Goal: Check status: Check status

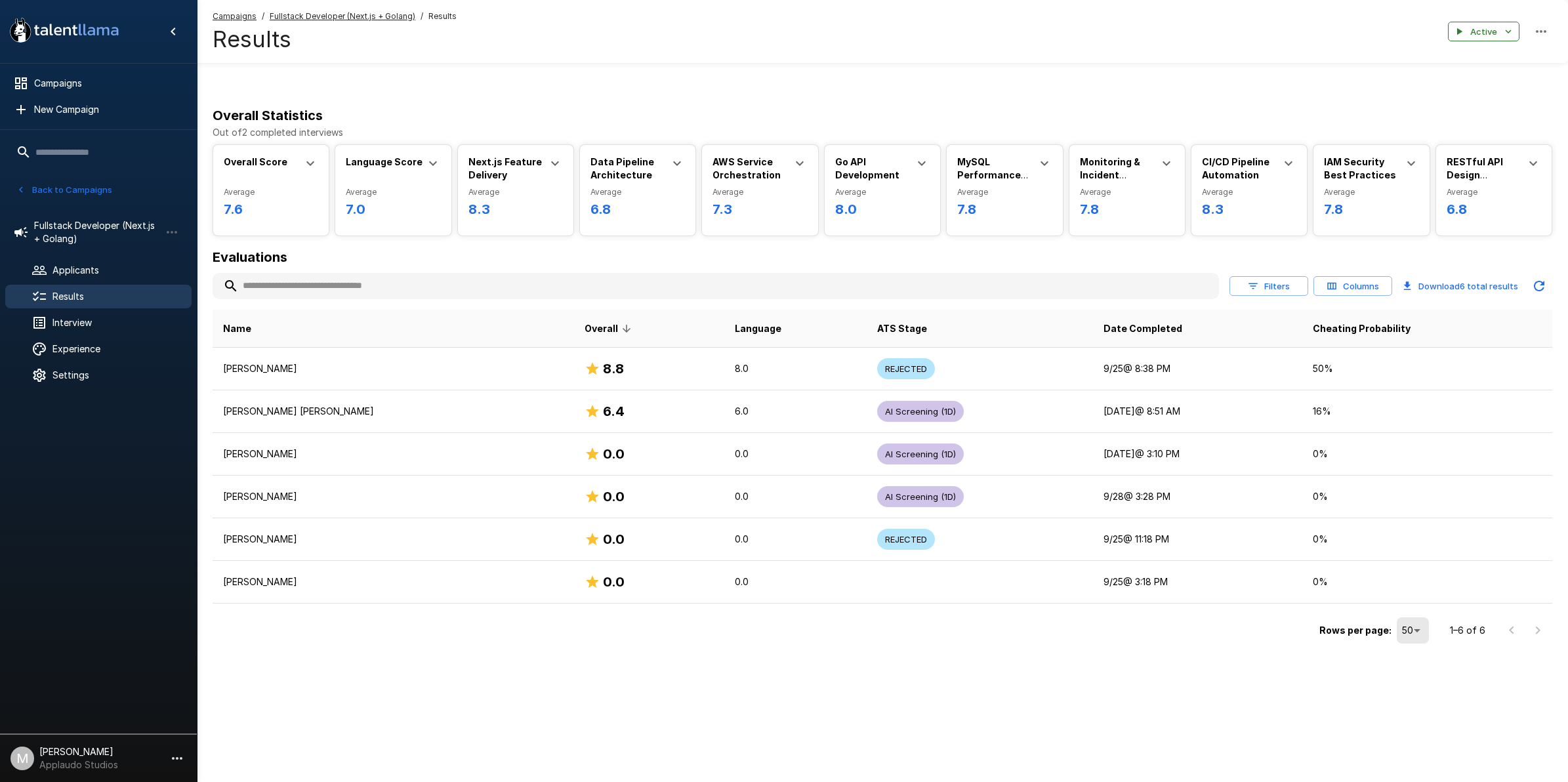
click at [64, 293] on span "Results" at bounding box center [117, 296] width 129 height 13
click at [89, 188] on button "Back to Campaigns" at bounding box center [64, 190] width 102 height 20
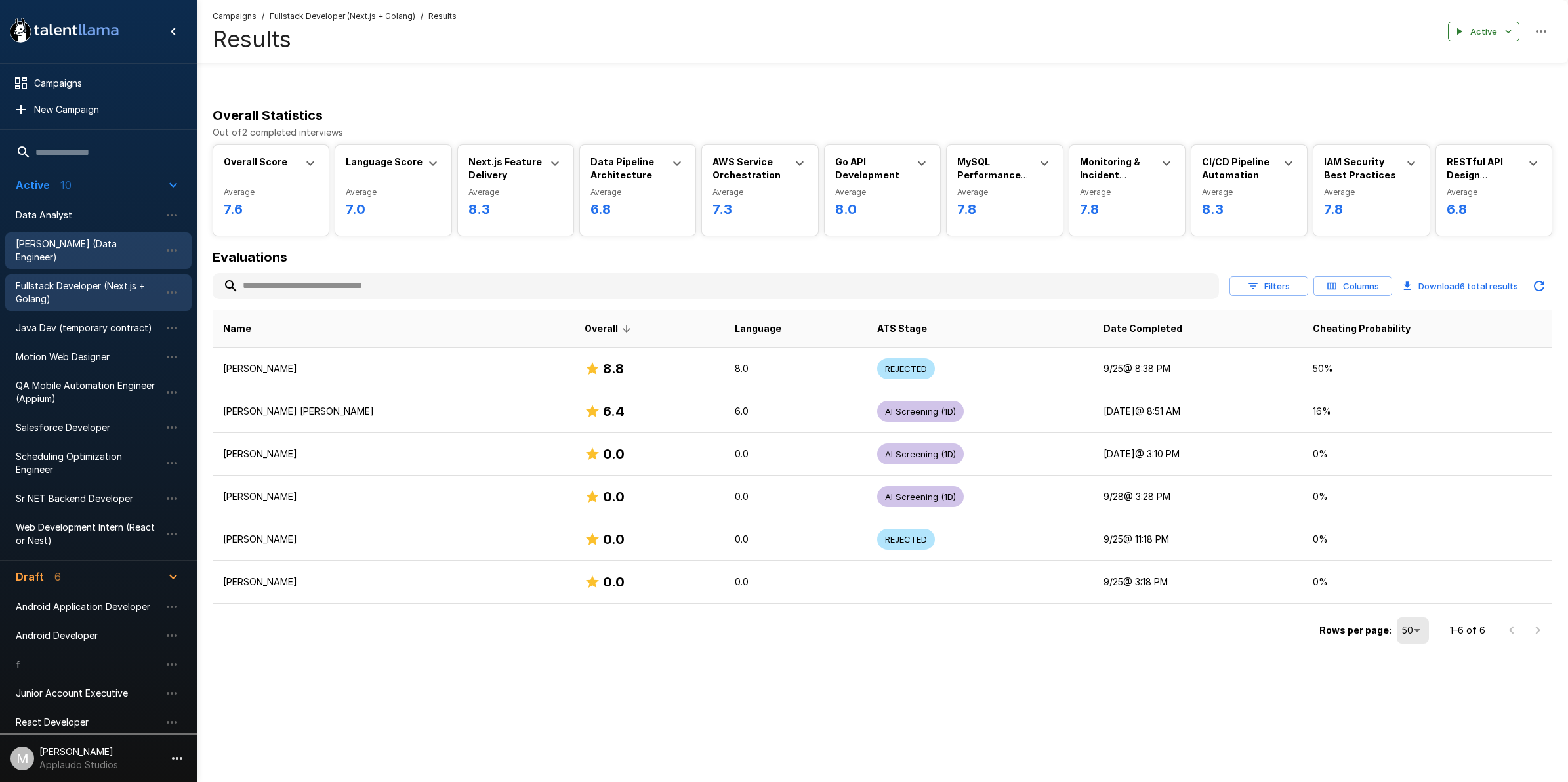
click at [93, 237] on span "[PERSON_NAME] (Data Engineer)" at bounding box center [88, 251] width 145 height 26
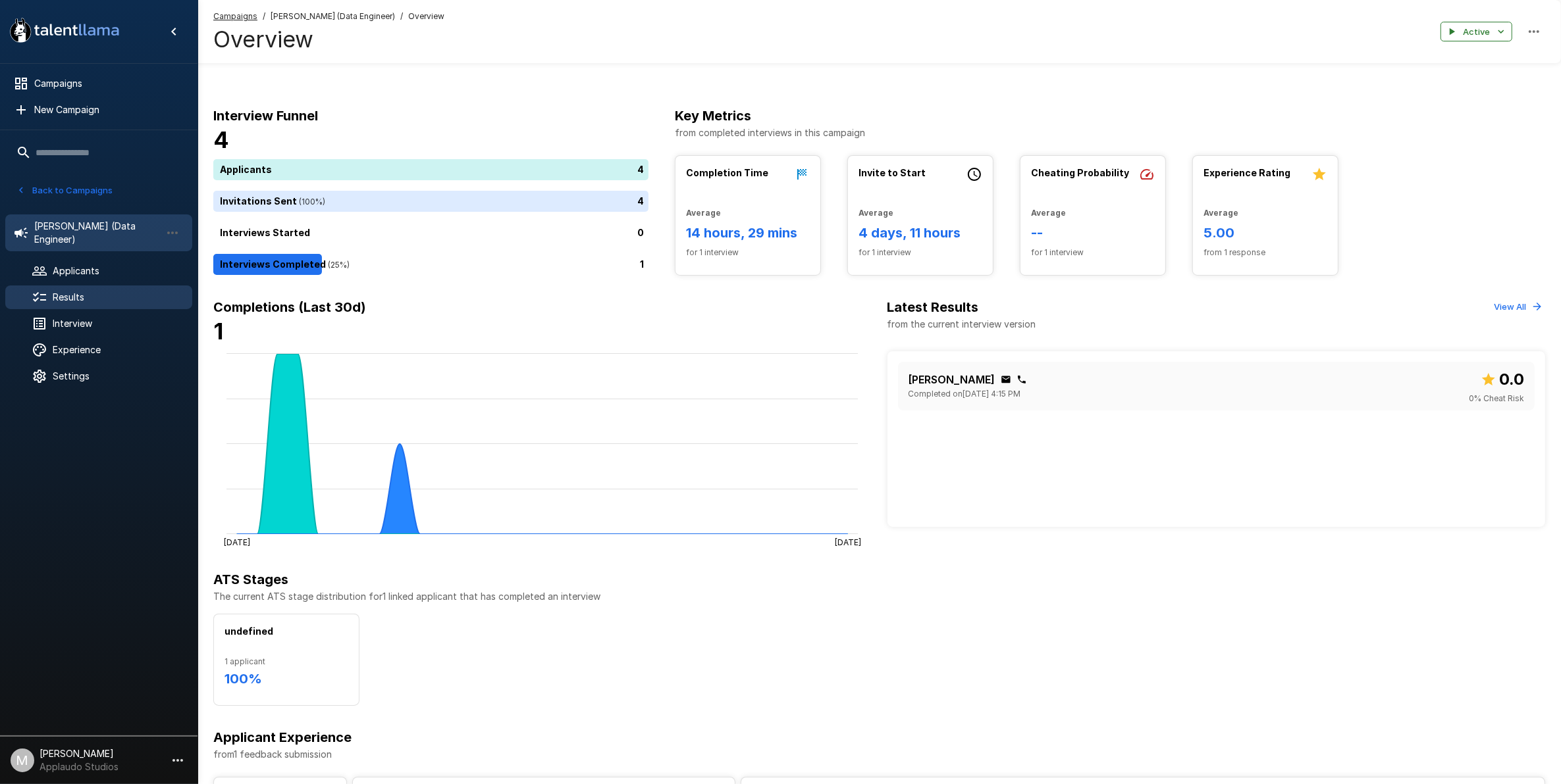
click at [93, 298] on span "Results" at bounding box center [117, 297] width 129 height 13
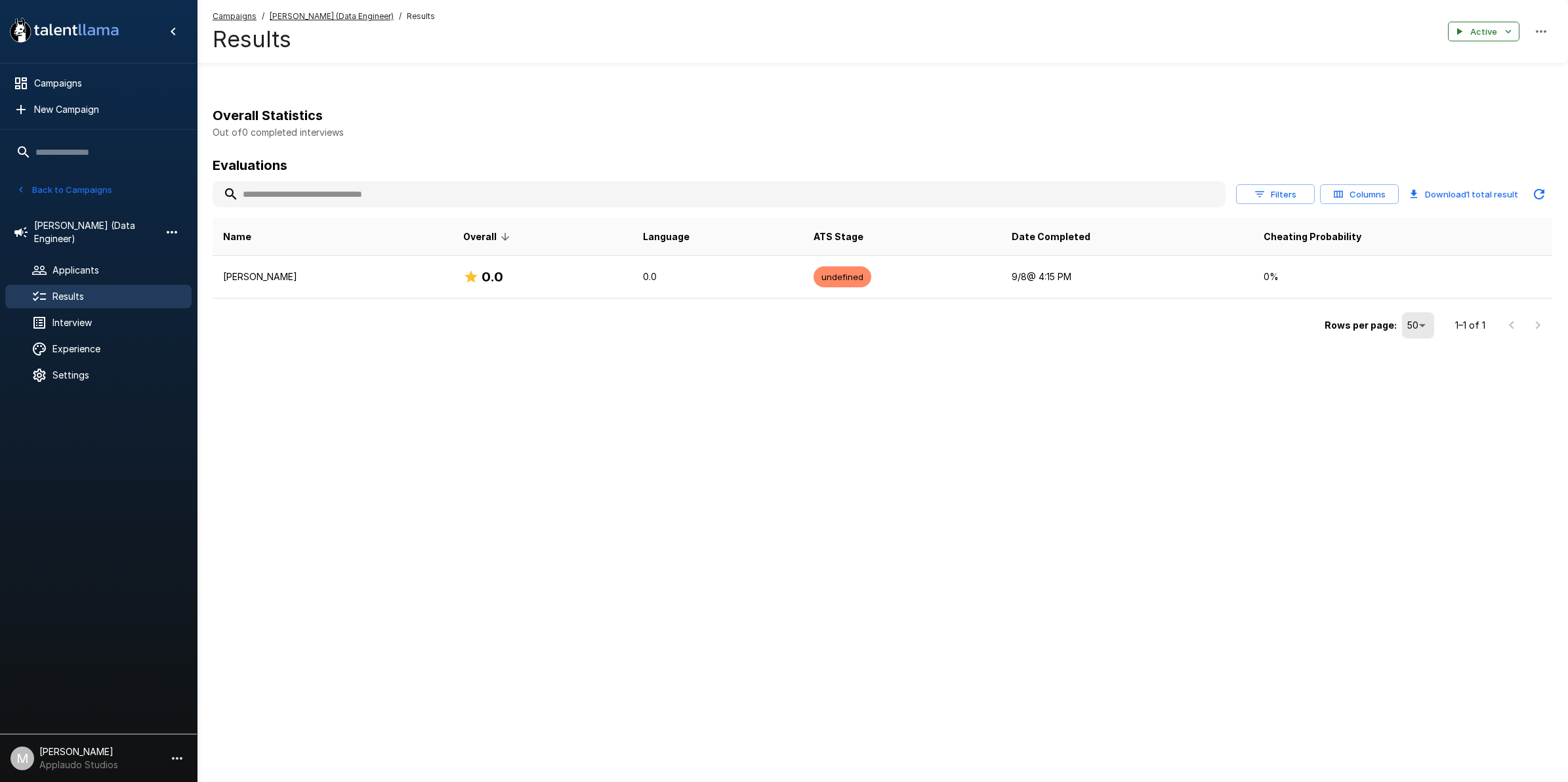
click at [169, 223] on button "button" at bounding box center [172, 233] width 22 height 22
click at [241, 262] on span "Pause campaign" at bounding box center [261, 259] width 139 height 13
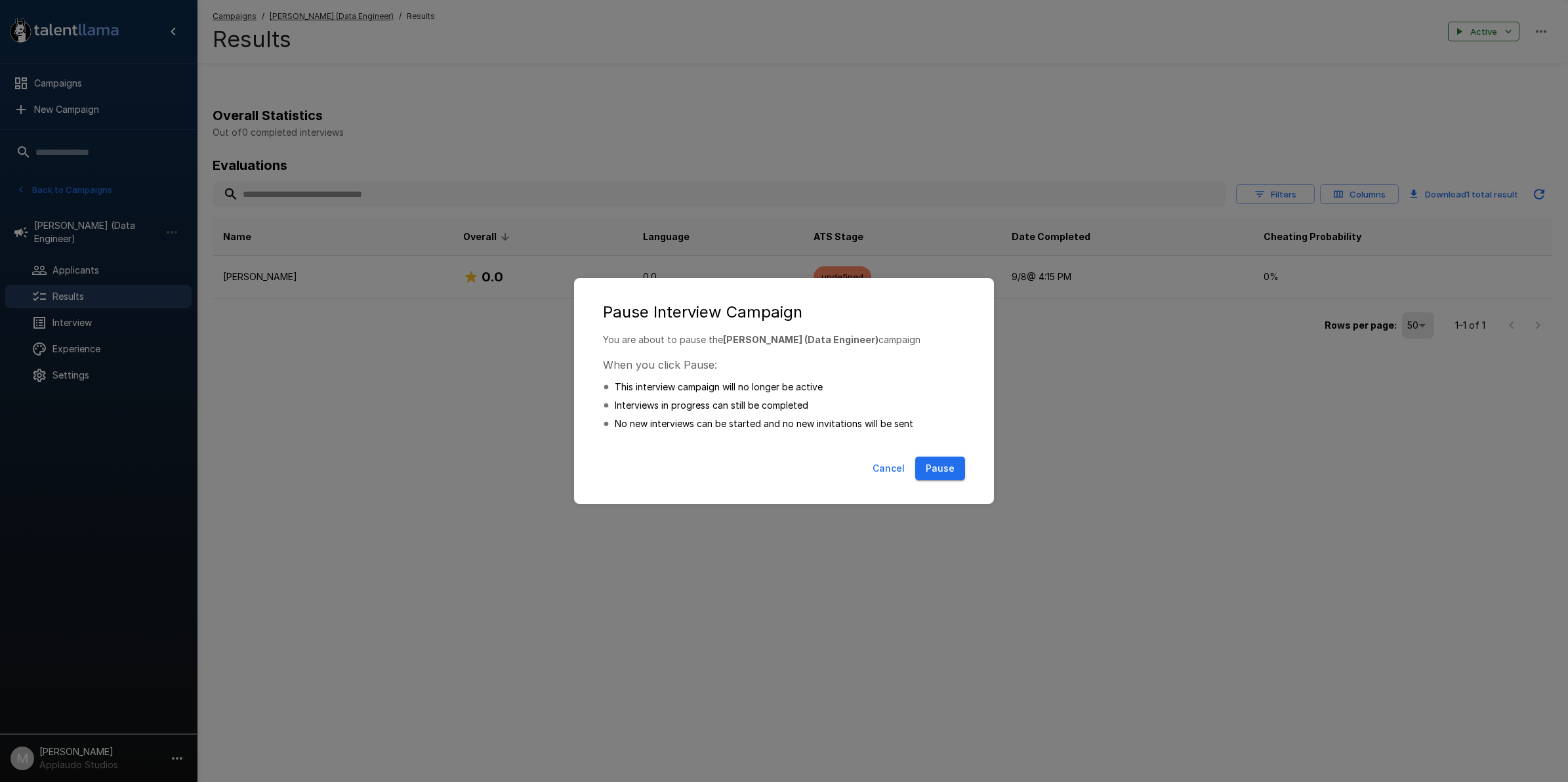
click at [939, 476] on button "Pause" at bounding box center [940, 469] width 50 height 24
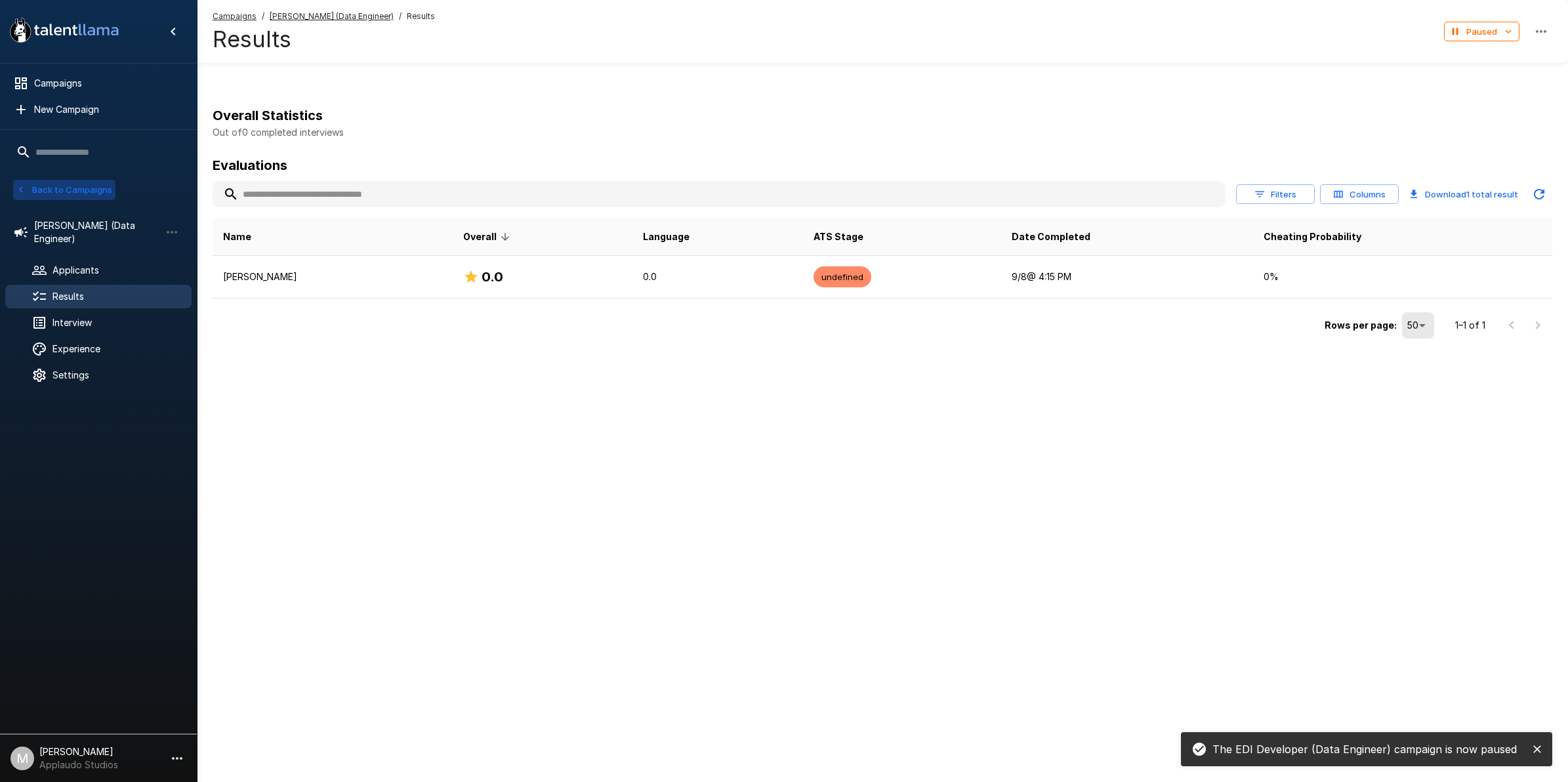
click at [89, 184] on button "Back to Campaigns" at bounding box center [64, 190] width 102 height 20
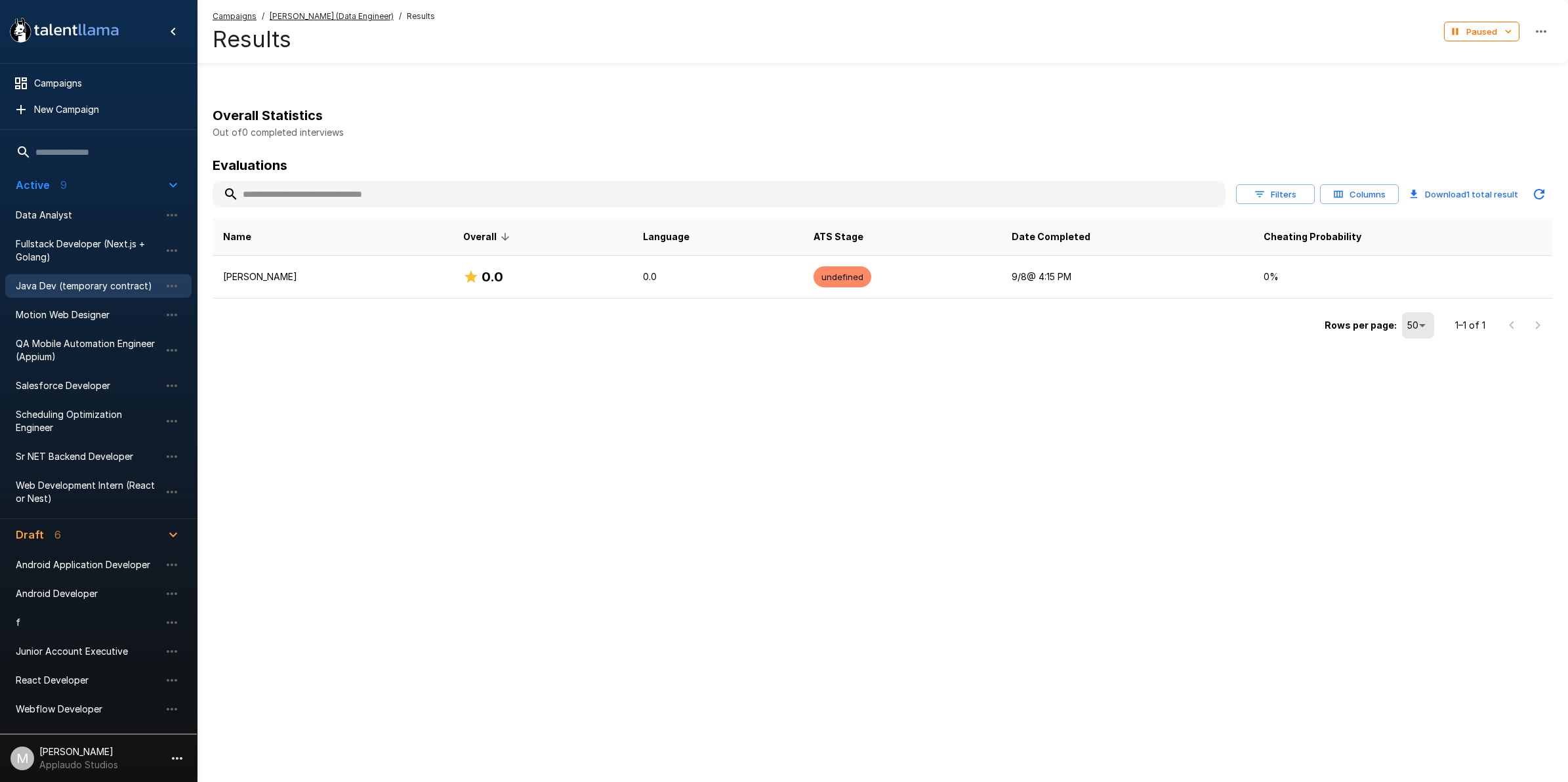
click at [103, 289] on span "Java Dev (temporary contract)" at bounding box center [88, 286] width 145 height 13
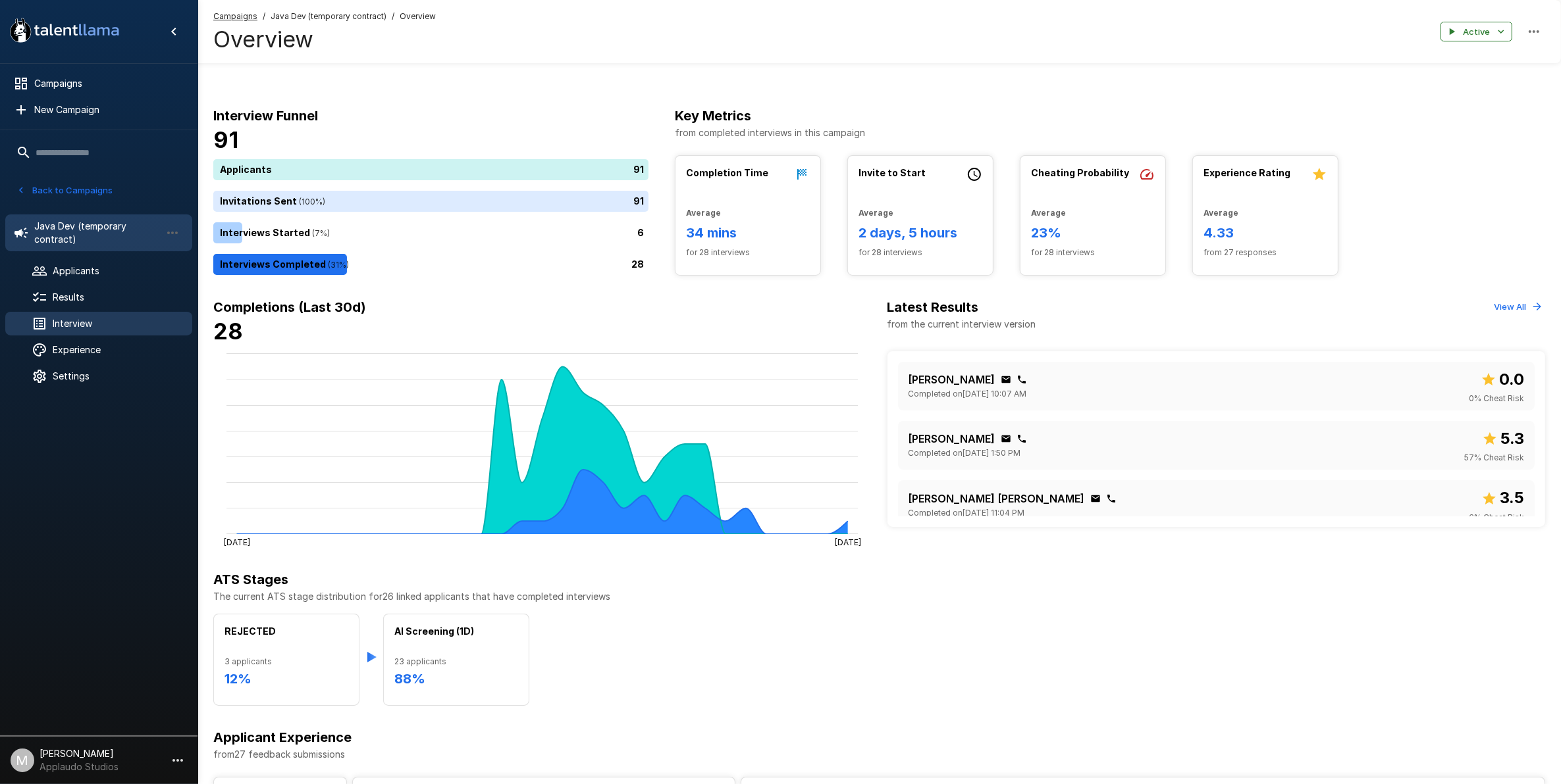
click at [155, 321] on span "Interview" at bounding box center [117, 323] width 129 height 13
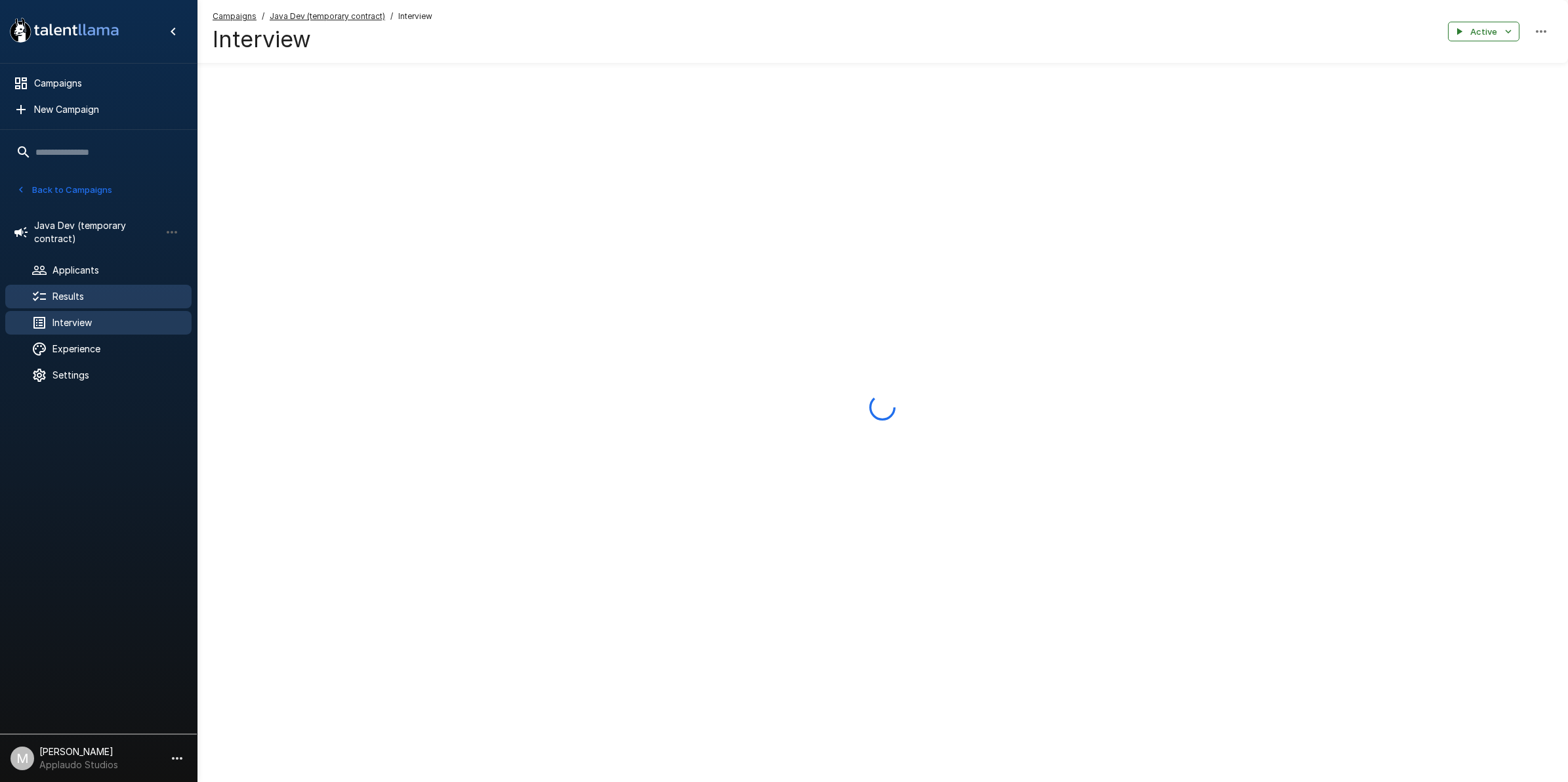
click at [123, 300] on span "Results" at bounding box center [117, 296] width 129 height 13
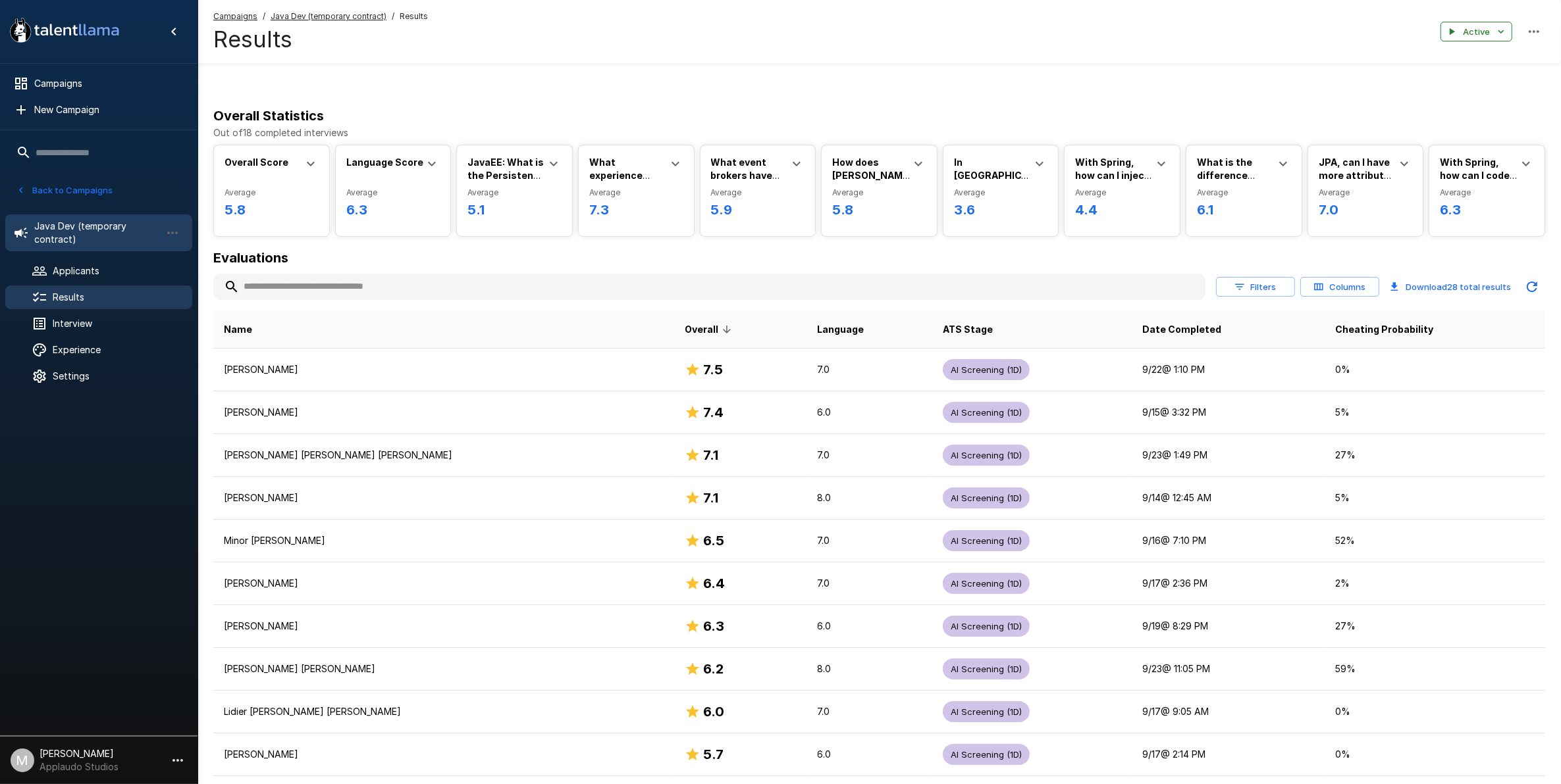
click at [81, 230] on span "Java Dev (temporary contract)" at bounding box center [97, 233] width 126 height 26
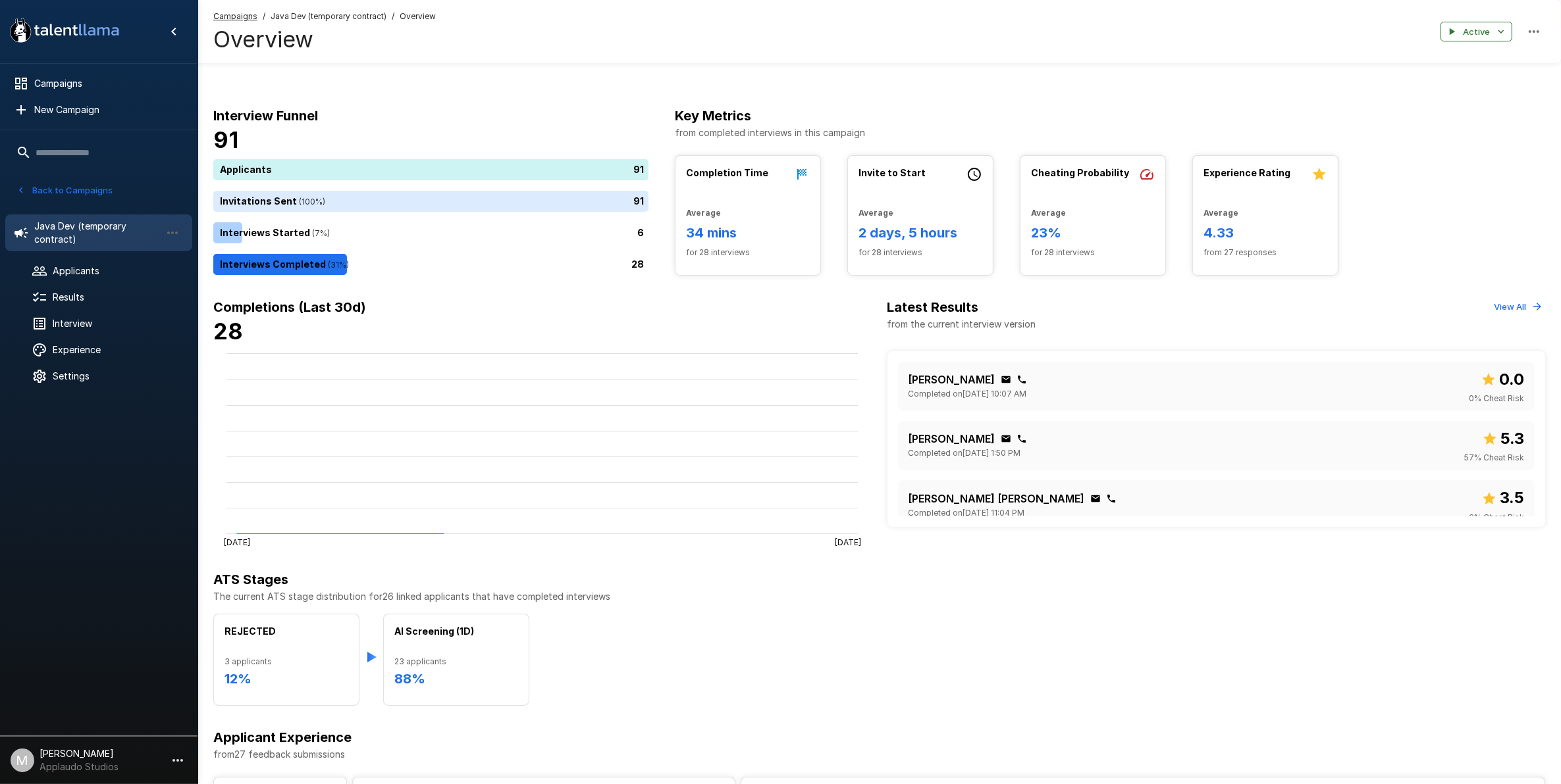
click at [69, 195] on button "Back to Campaigns" at bounding box center [65, 190] width 103 height 20
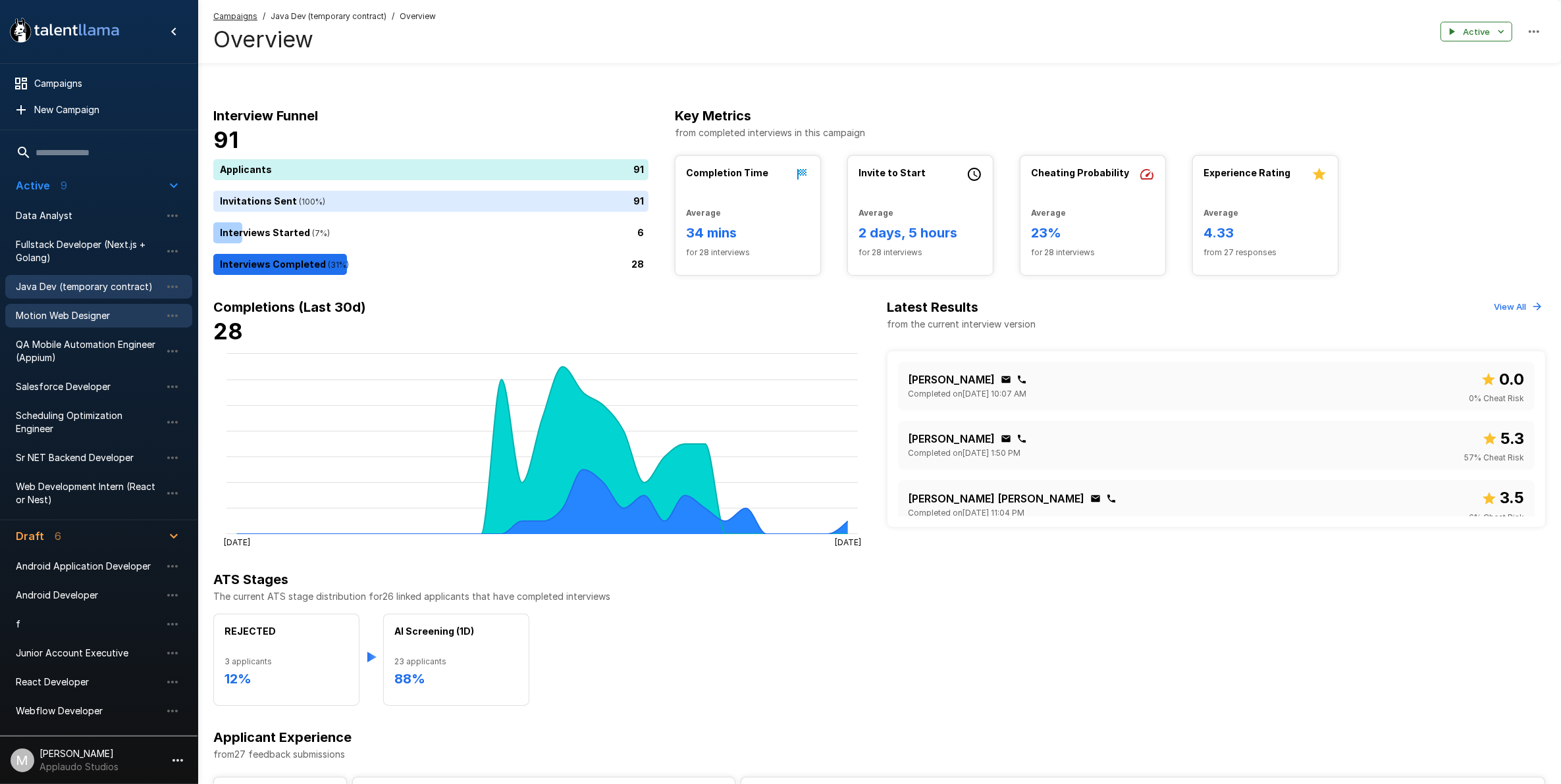
click at [97, 307] on div "Motion Web Designer" at bounding box center [99, 316] width 187 height 24
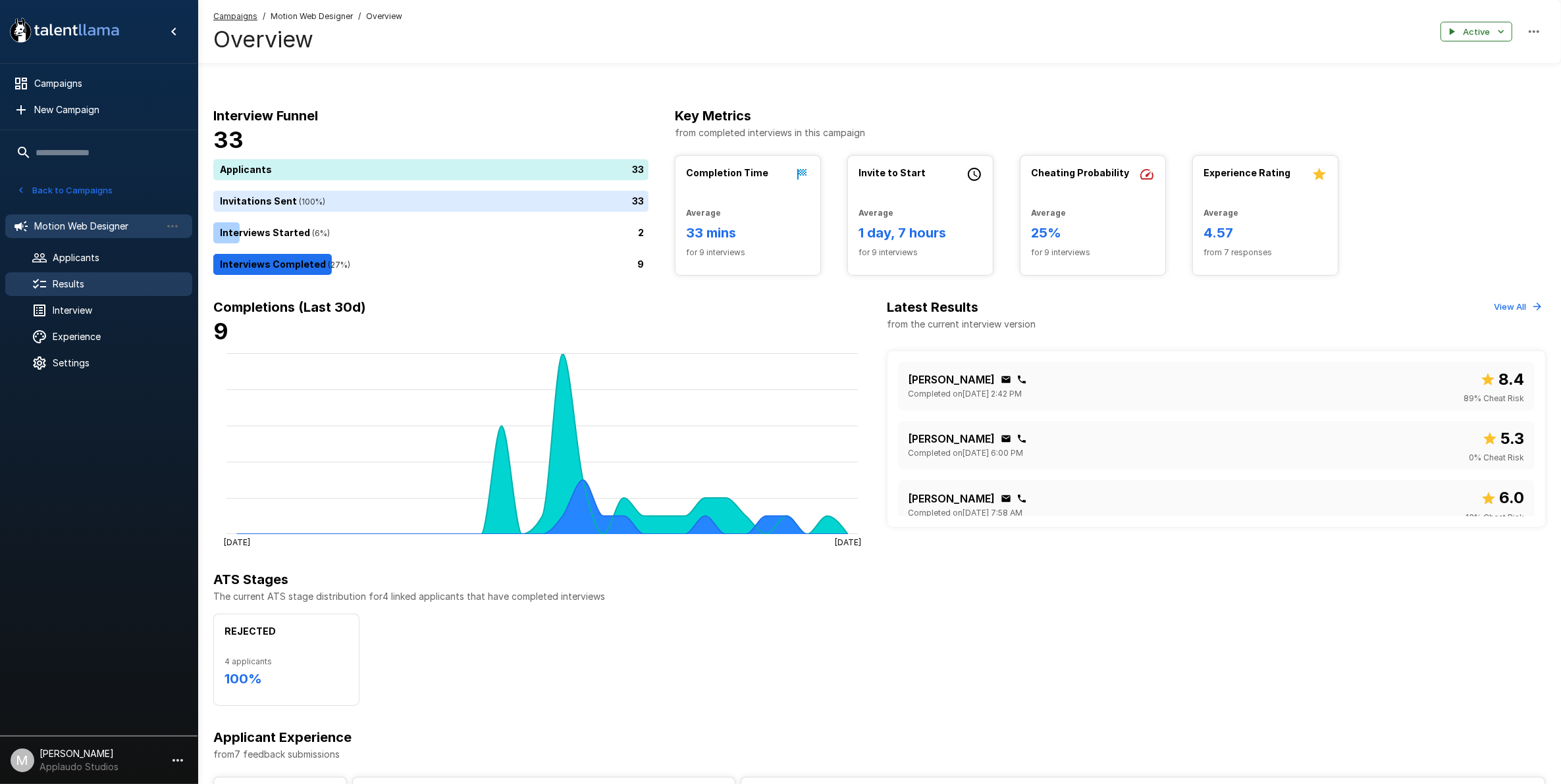
click at [91, 285] on span "Results" at bounding box center [117, 284] width 129 height 13
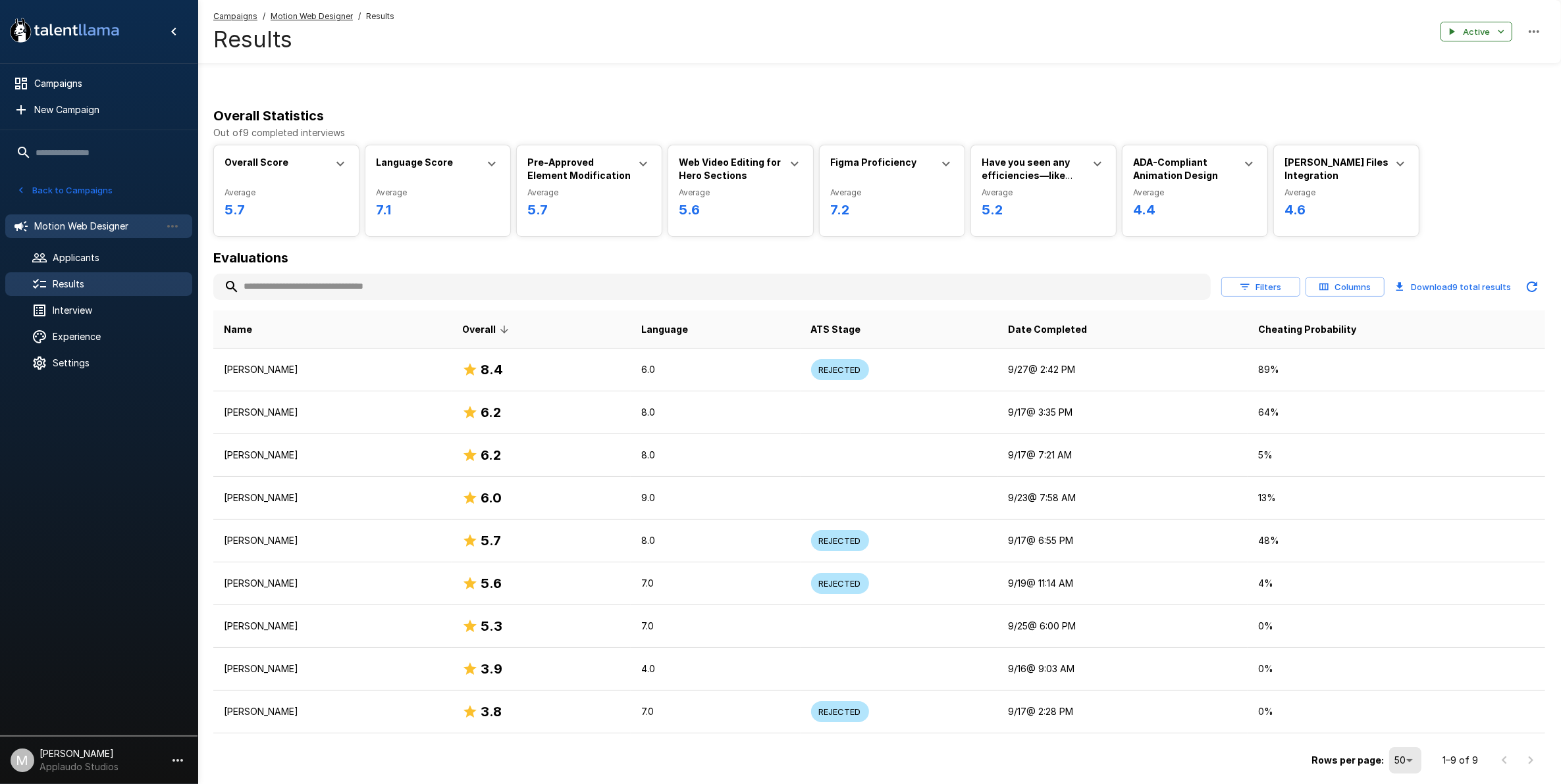
click at [50, 215] on div "Motion Web Designer" at bounding box center [99, 226] width 187 height 24
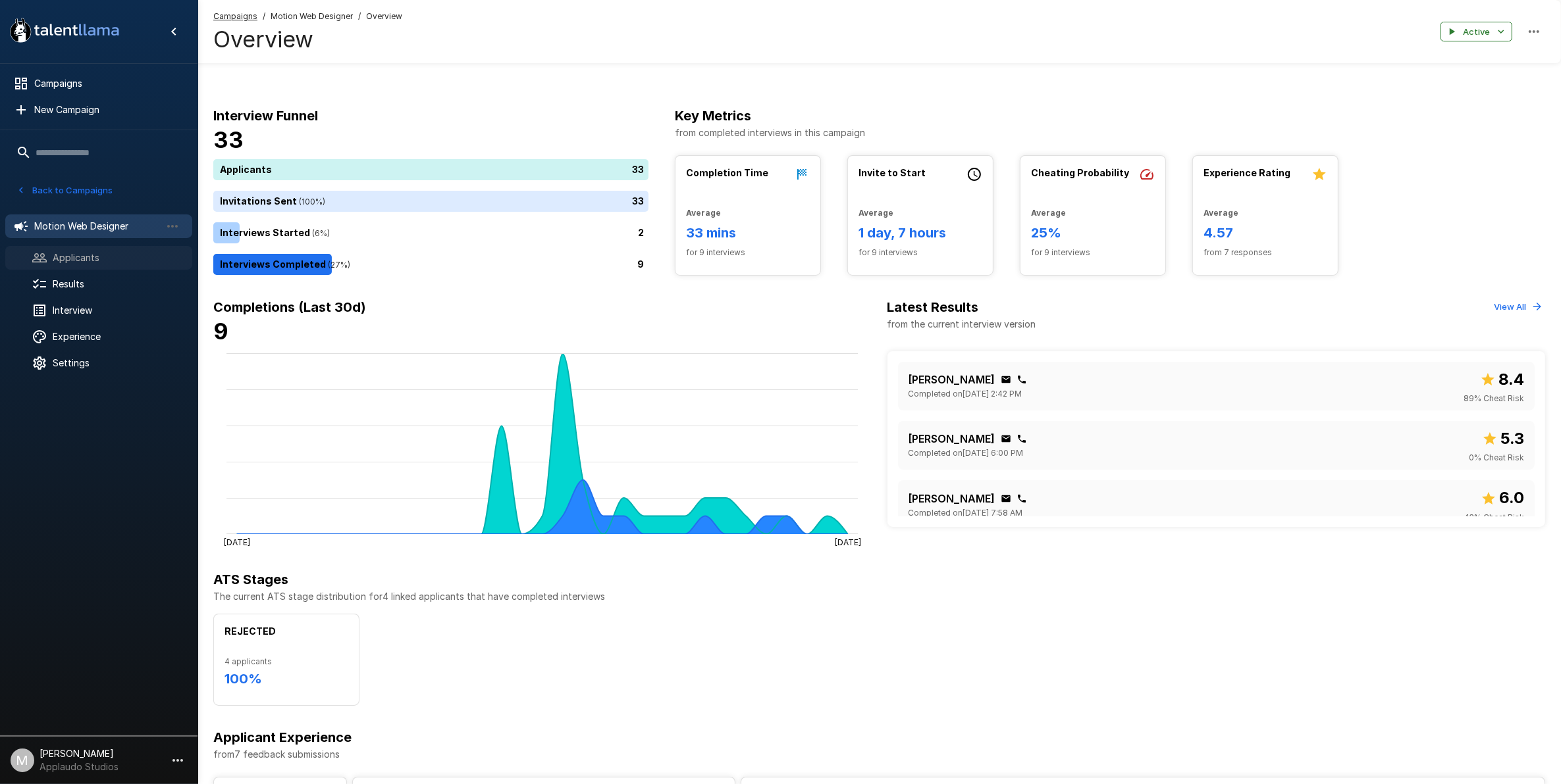
click at [54, 264] on span "Applicants" at bounding box center [117, 257] width 129 height 13
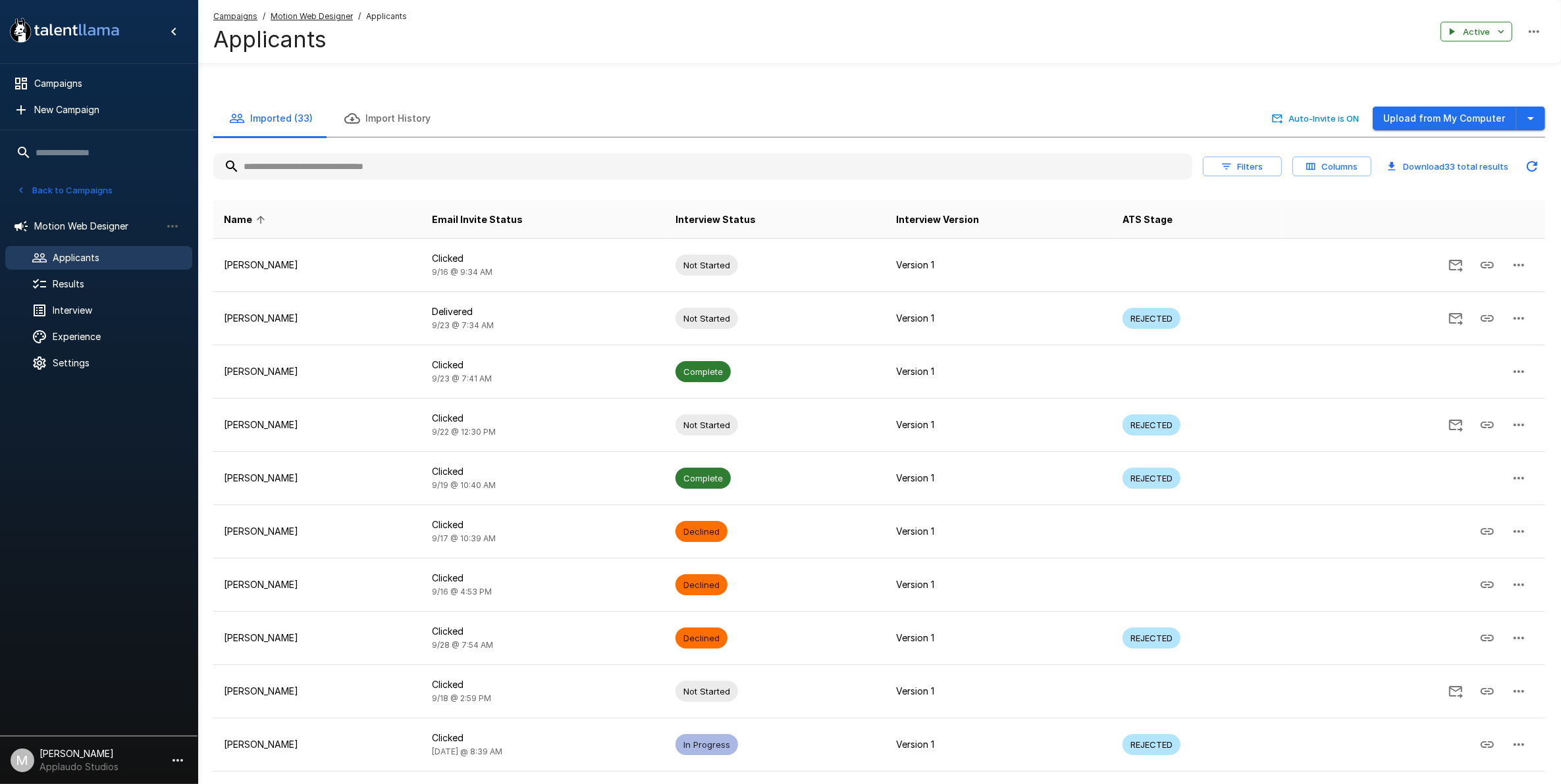
click at [72, 175] on div "Back to Campaigns" at bounding box center [99, 187] width 198 height 34
click at [86, 186] on button "Back to Campaigns" at bounding box center [65, 190] width 103 height 20
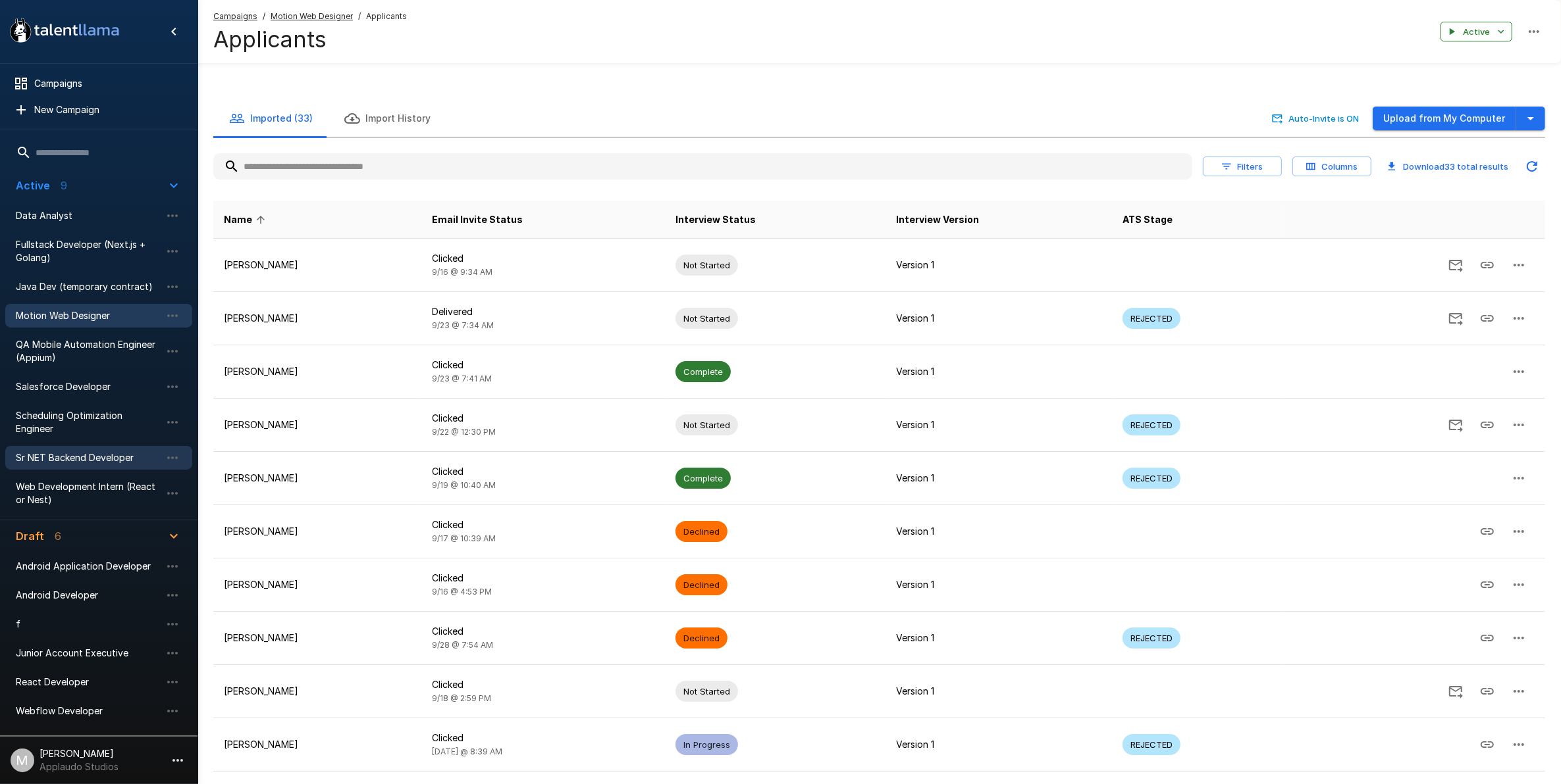
click at [116, 446] on div "Sr NET Backend Developer" at bounding box center [99, 458] width 187 height 24
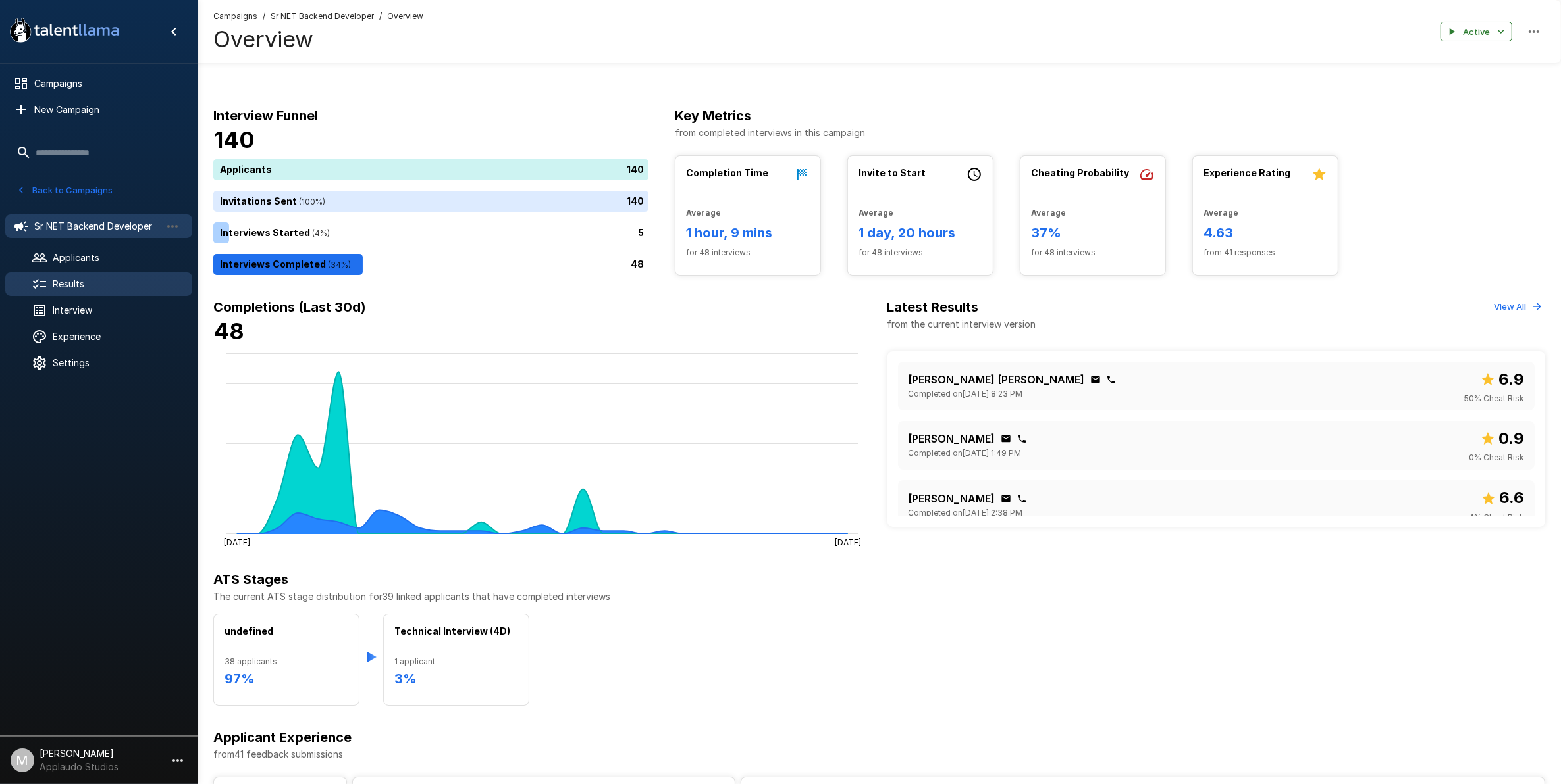
click at [99, 287] on span "Results" at bounding box center [117, 284] width 129 height 13
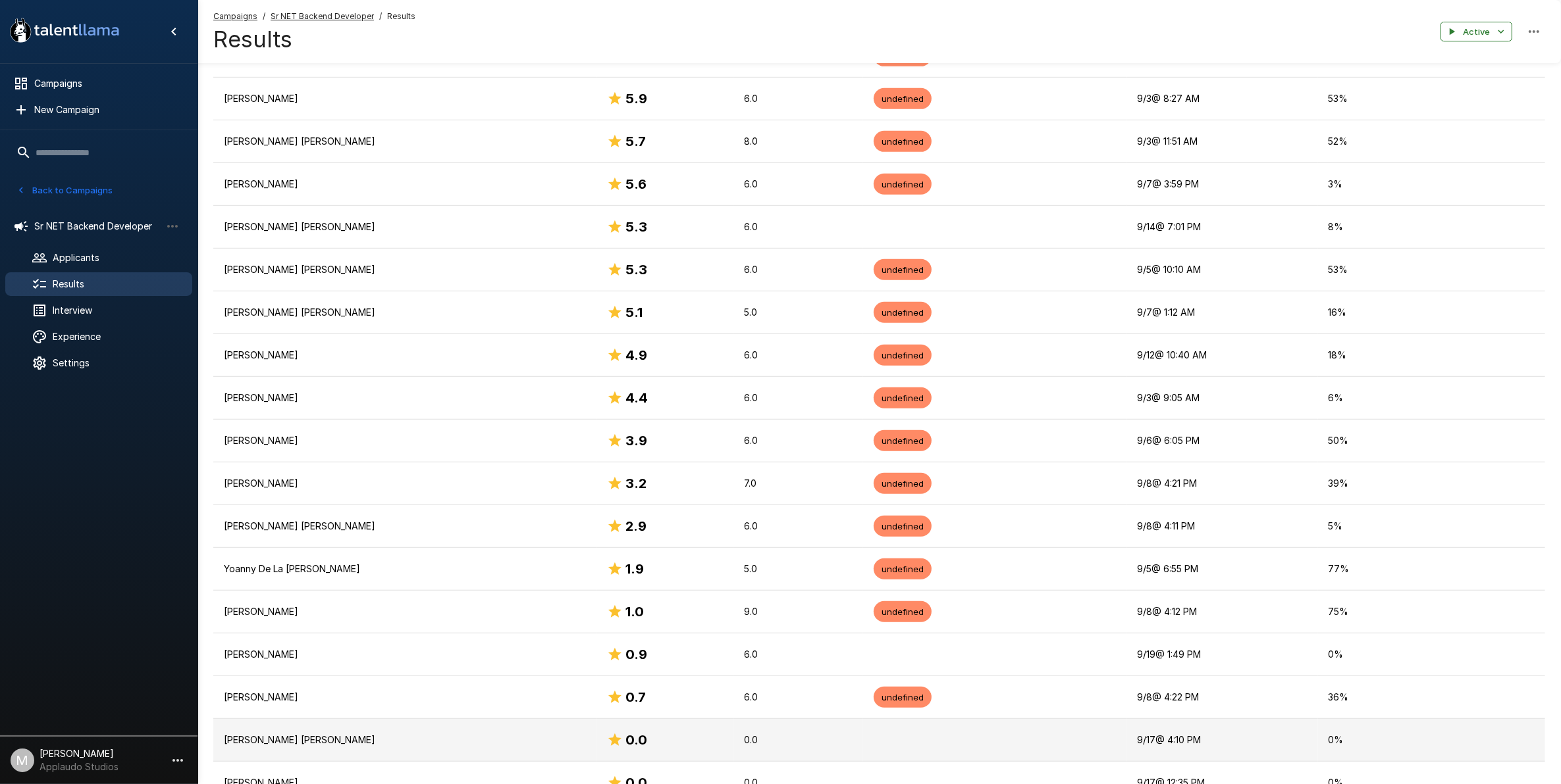
scroll to position [1234, 0]
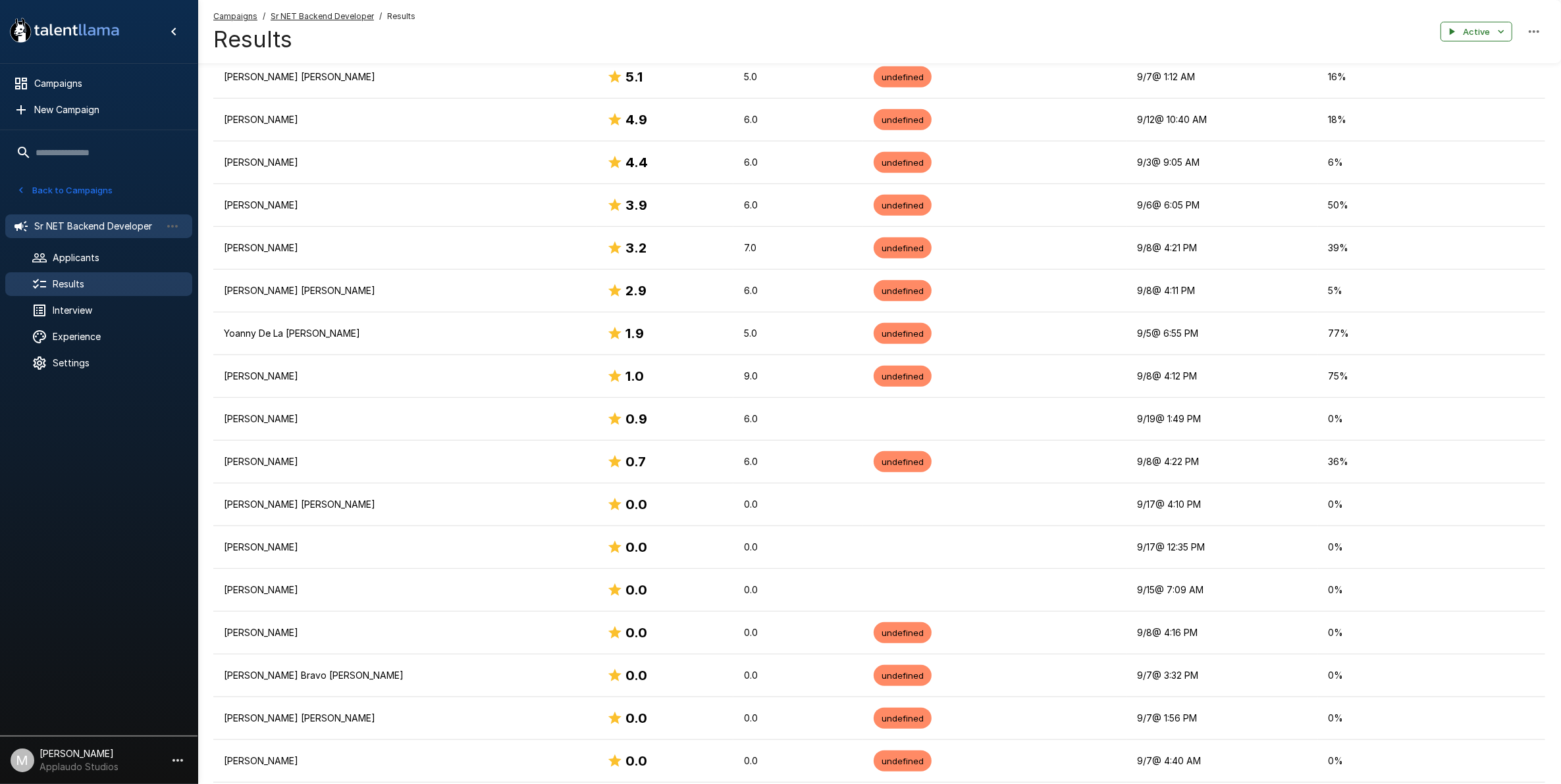
click at [84, 222] on span "Sr NET Backend Developer" at bounding box center [97, 226] width 126 height 13
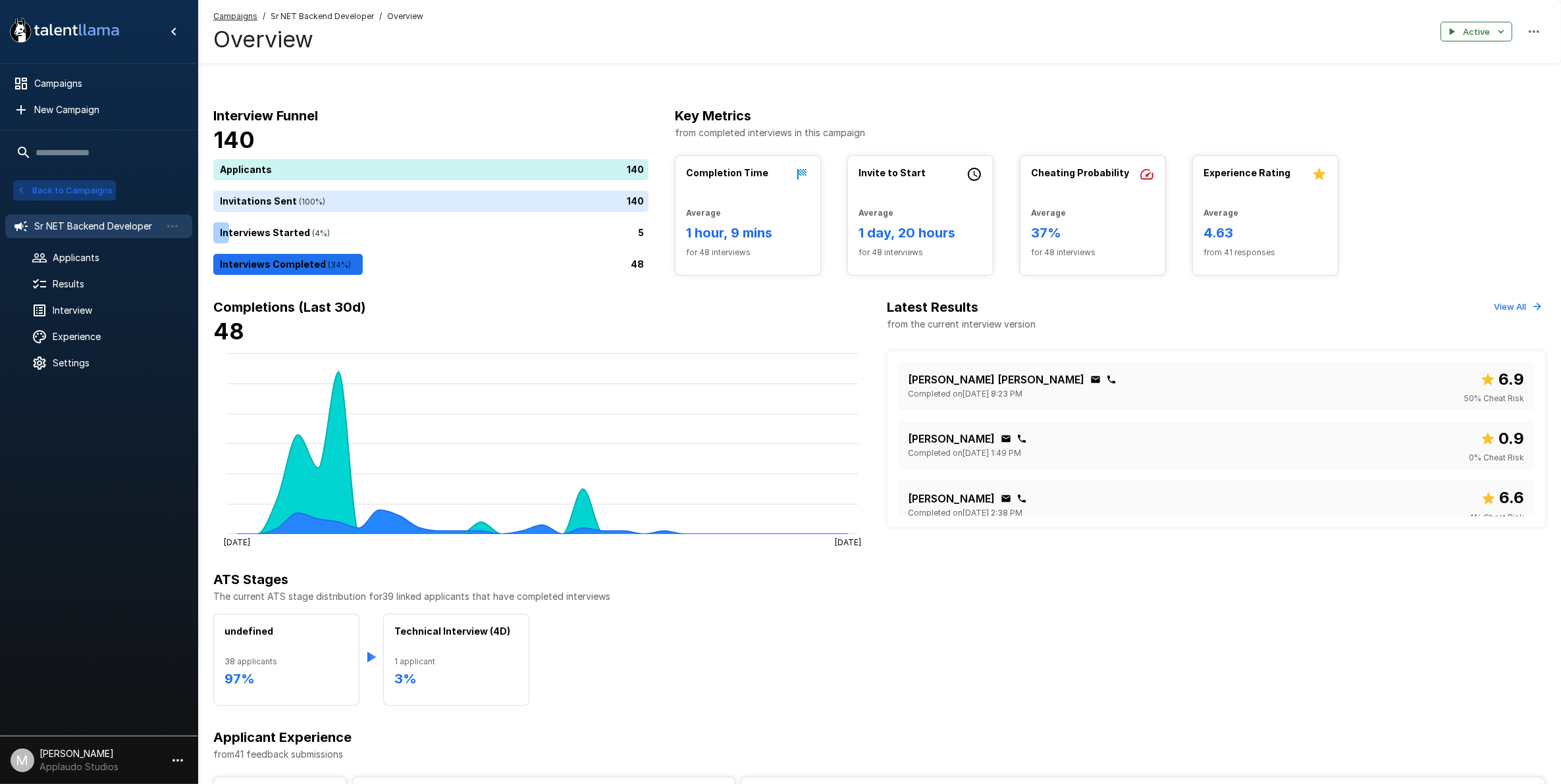
click at [51, 196] on button "Back to Campaigns" at bounding box center [65, 190] width 103 height 20
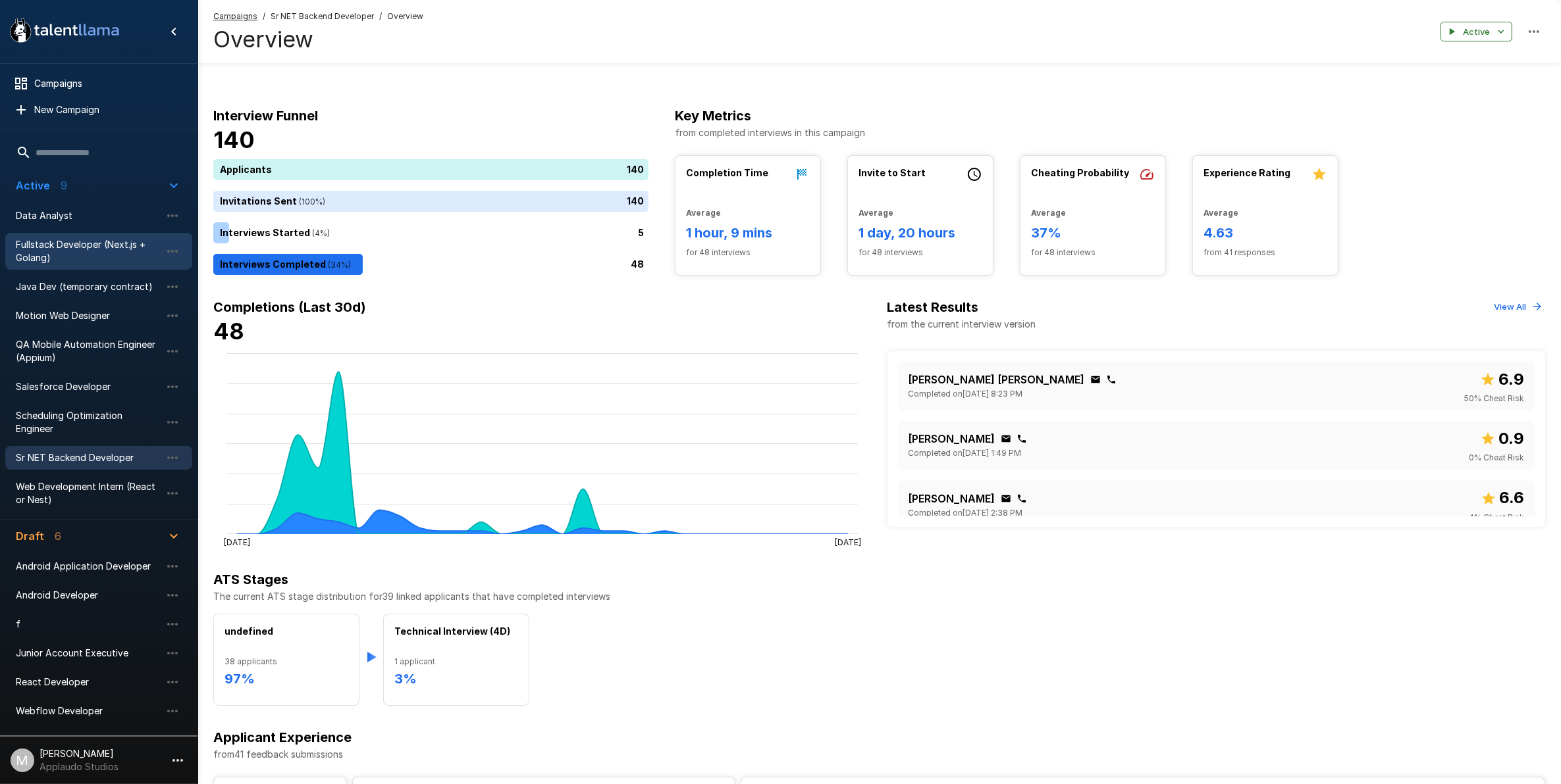
click at [76, 247] on span "Fullstack Developer (Next.js + Golang)" at bounding box center [88, 251] width 145 height 26
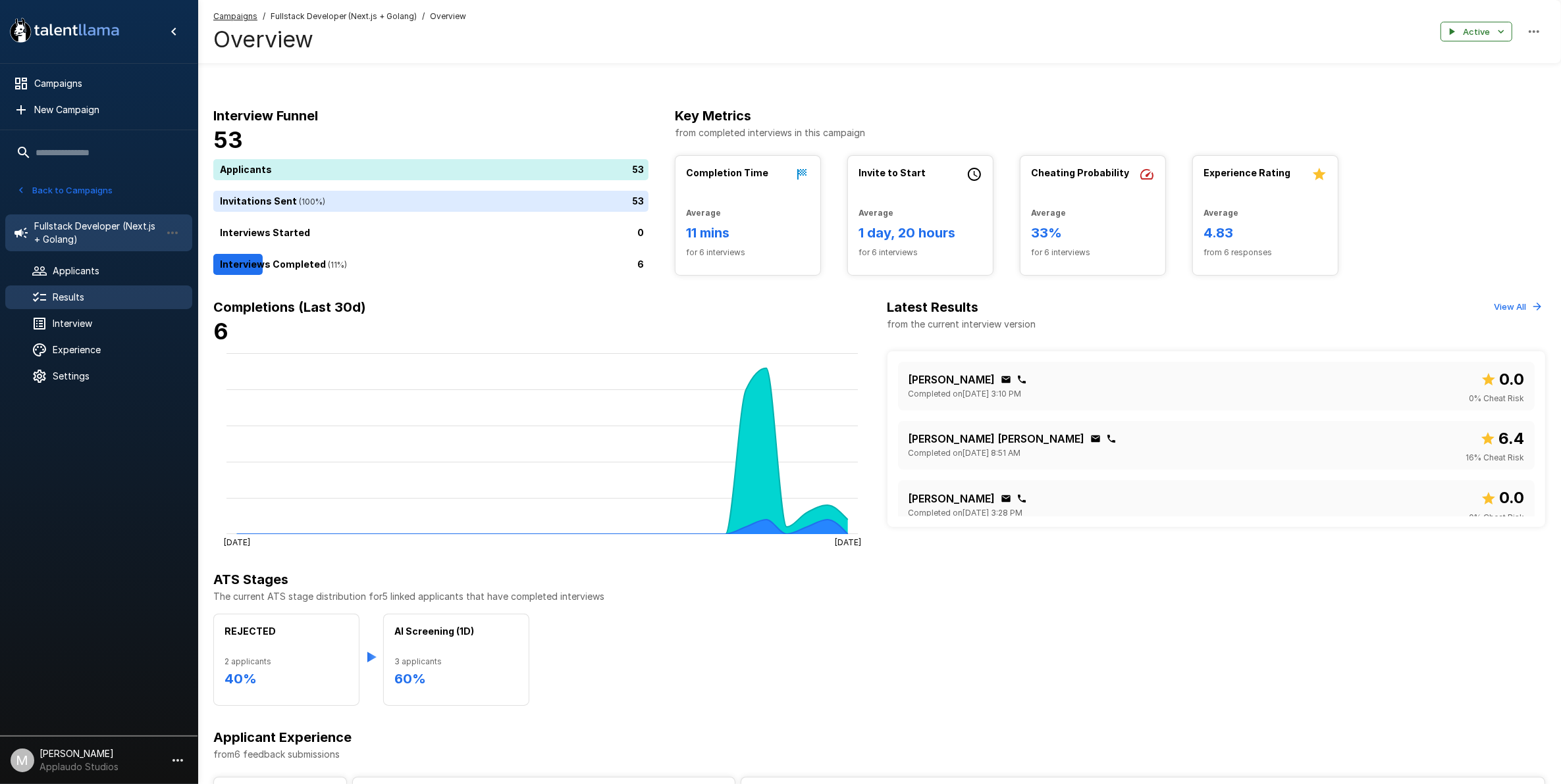
click at [77, 306] on div "Results" at bounding box center [99, 298] width 187 height 24
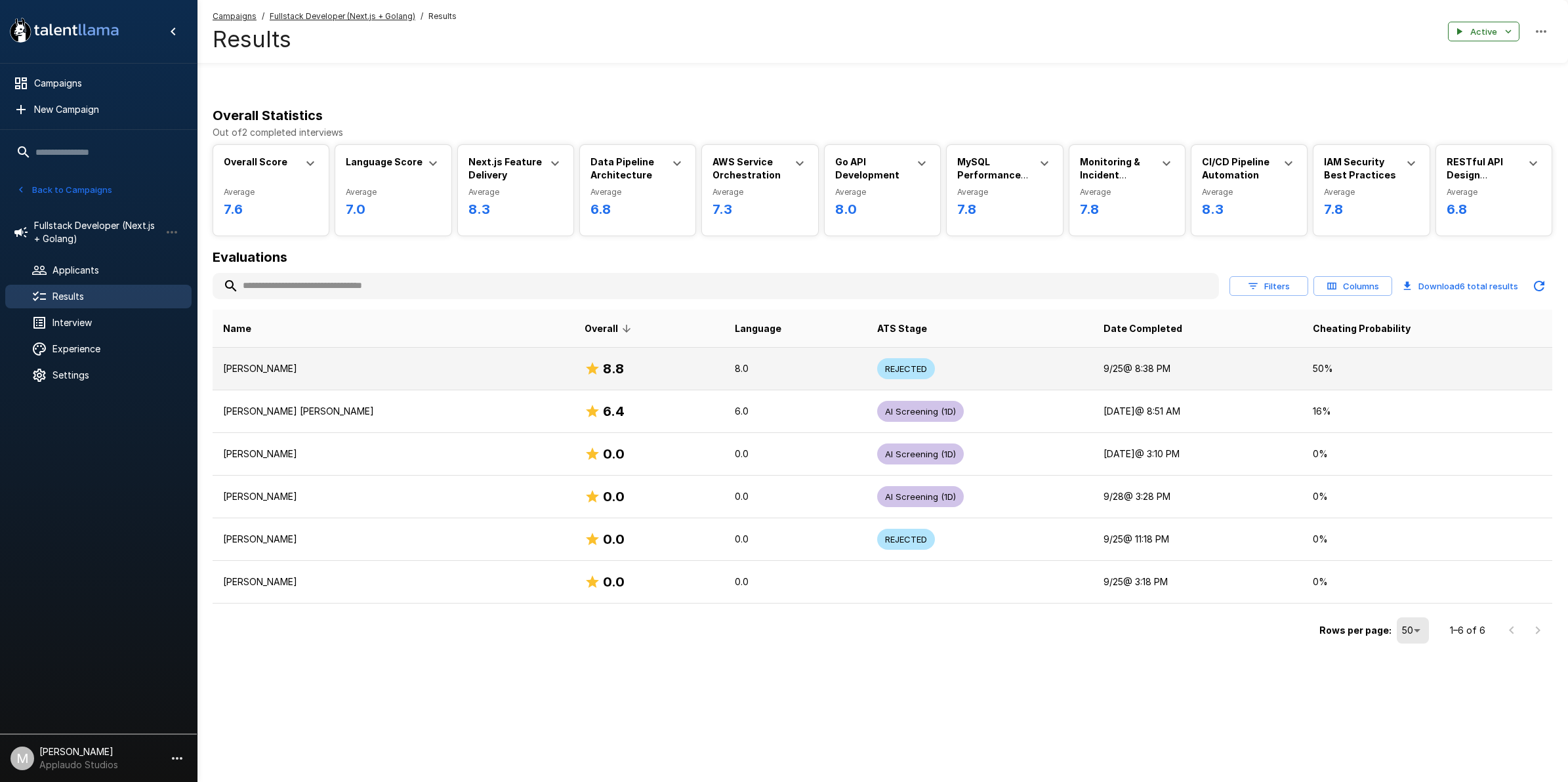
click at [735, 366] on p "8.0" at bounding box center [795, 368] width 121 height 13
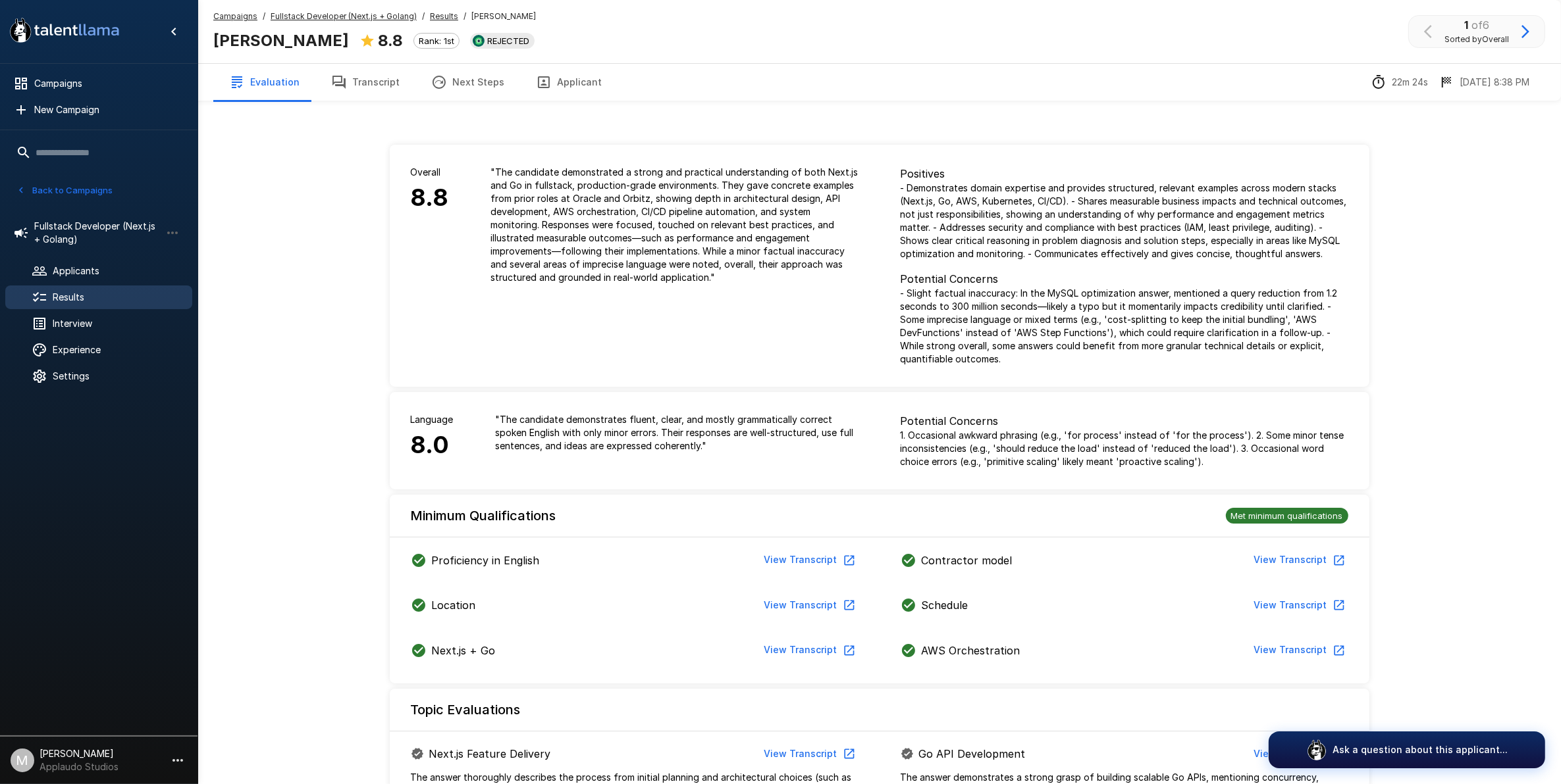
drag, startPoint x: 709, startPoint y: 494, endPoint x: 722, endPoint y: 493, distance: 13.0
